Goal: Check status: Check status

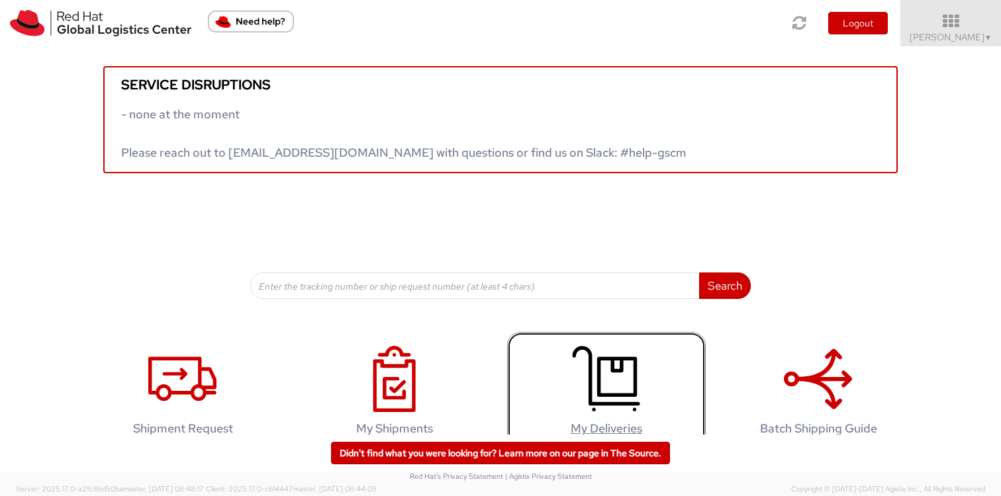
click at [616, 373] on icon at bounding box center [606, 379] width 68 height 66
click at [586, 375] on icon at bounding box center [606, 379] width 68 height 66
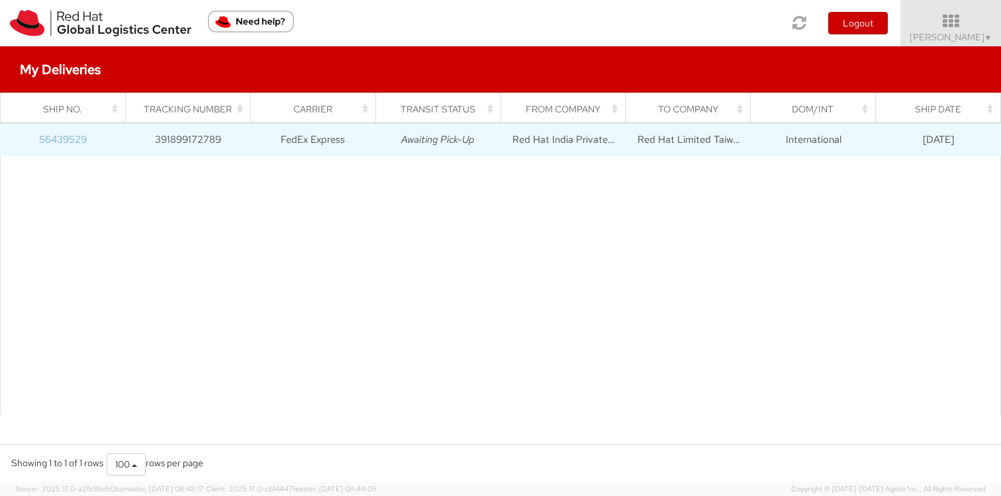
click at [72, 142] on link "56439529" at bounding box center [63, 139] width 48 height 13
